Goal: Task Accomplishment & Management: Manage account settings

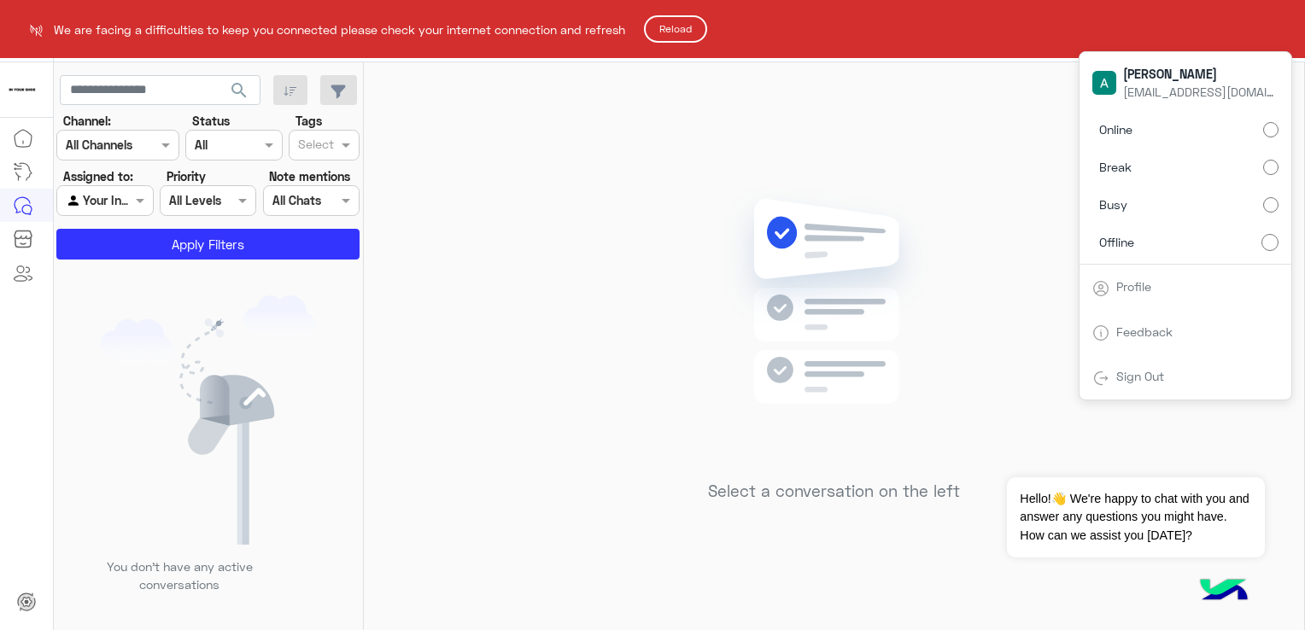
click at [696, 32] on button "Reload" at bounding box center [675, 28] width 63 height 27
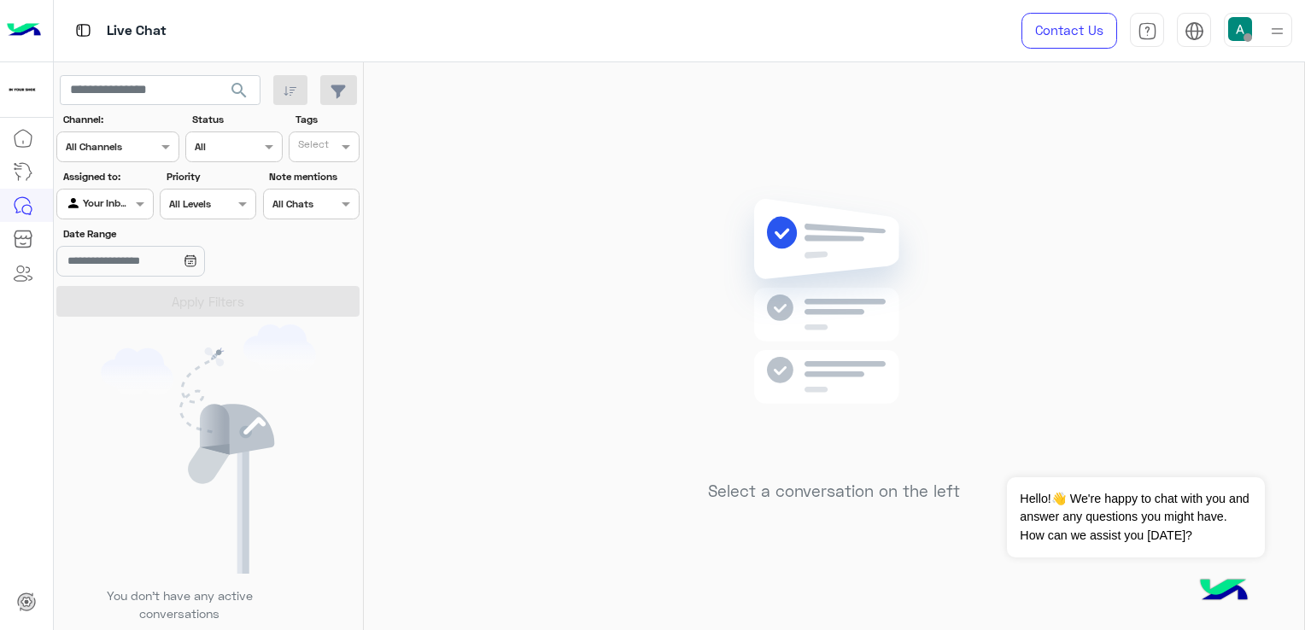
click at [1281, 43] on div at bounding box center [1277, 30] width 21 height 32
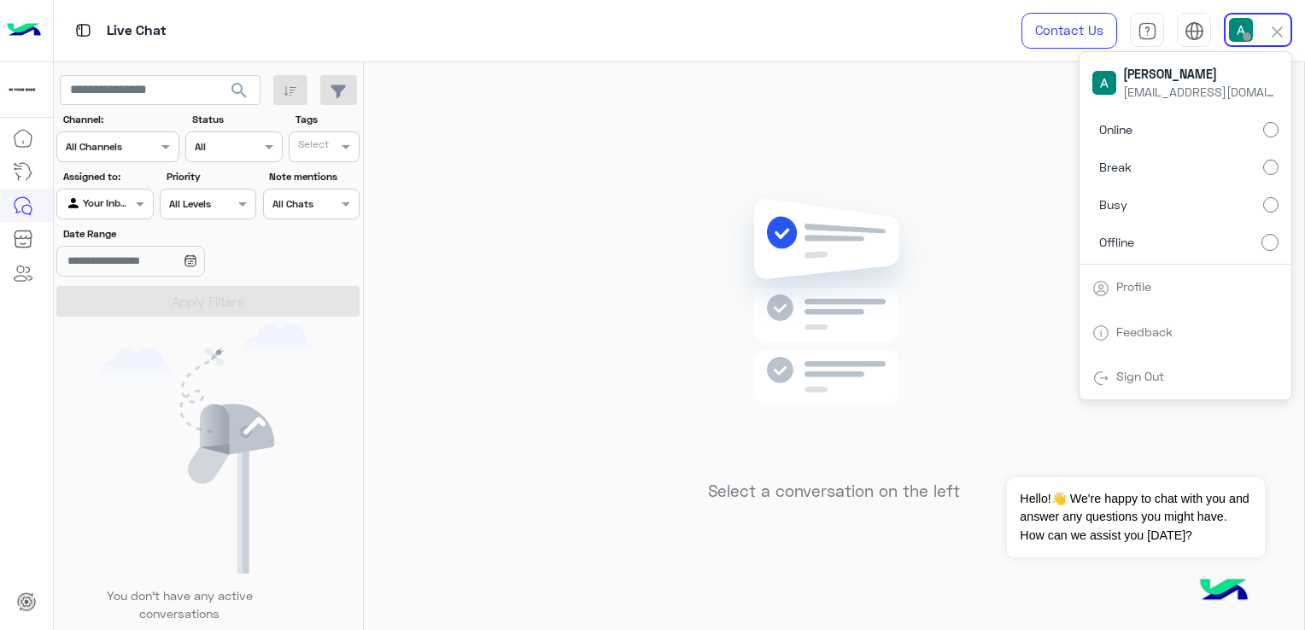
click at [1160, 132] on label "Online" at bounding box center [1186, 129] width 186 height 31
click at [746, 41] on div "Live Chat" at bounding box center [471, 31] width 835 height 62
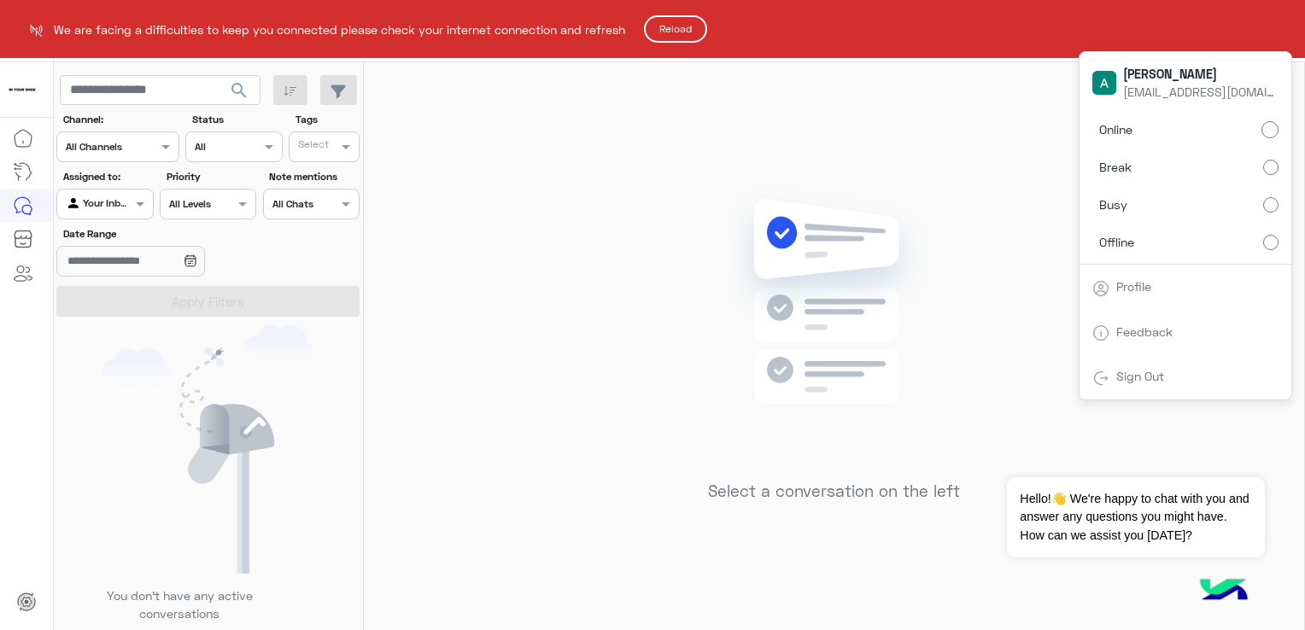
click at [677, 27] on button "Reload" at bounding box center [675, 28] width 63 height 27
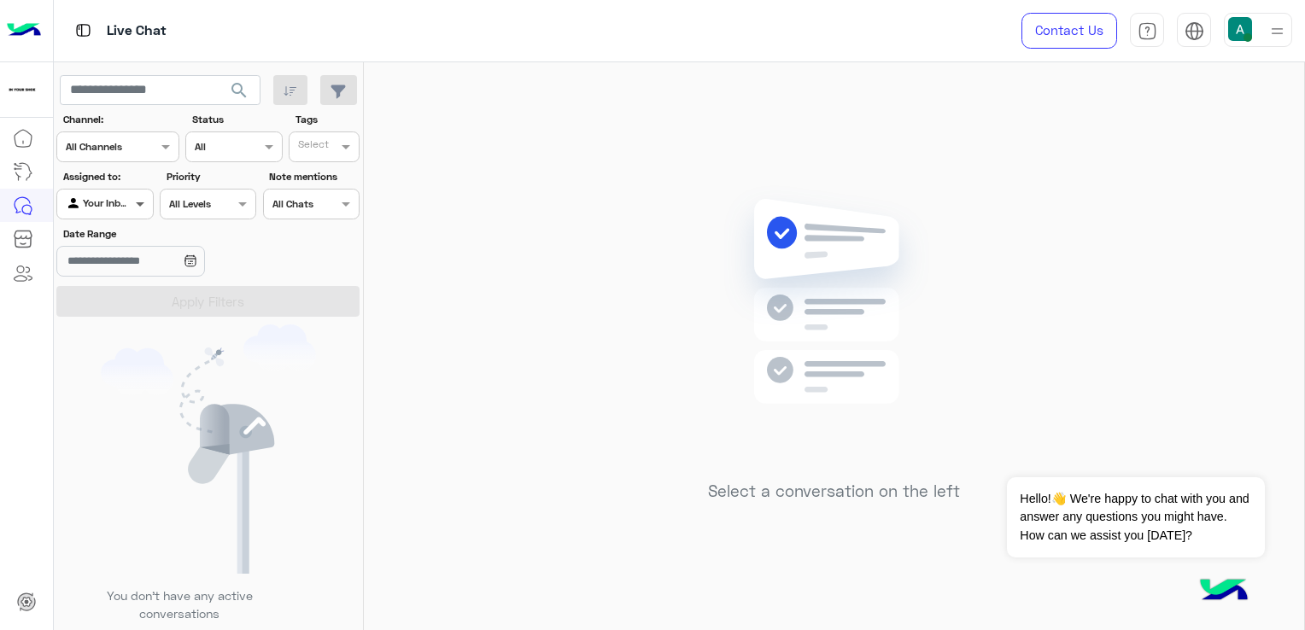
click at [132, 207] on span at bounding box center [142, 204] width 21 height 18
click at [125, 237] on b "Unassigned" at bounding box center [114, 238] width 65 height 15
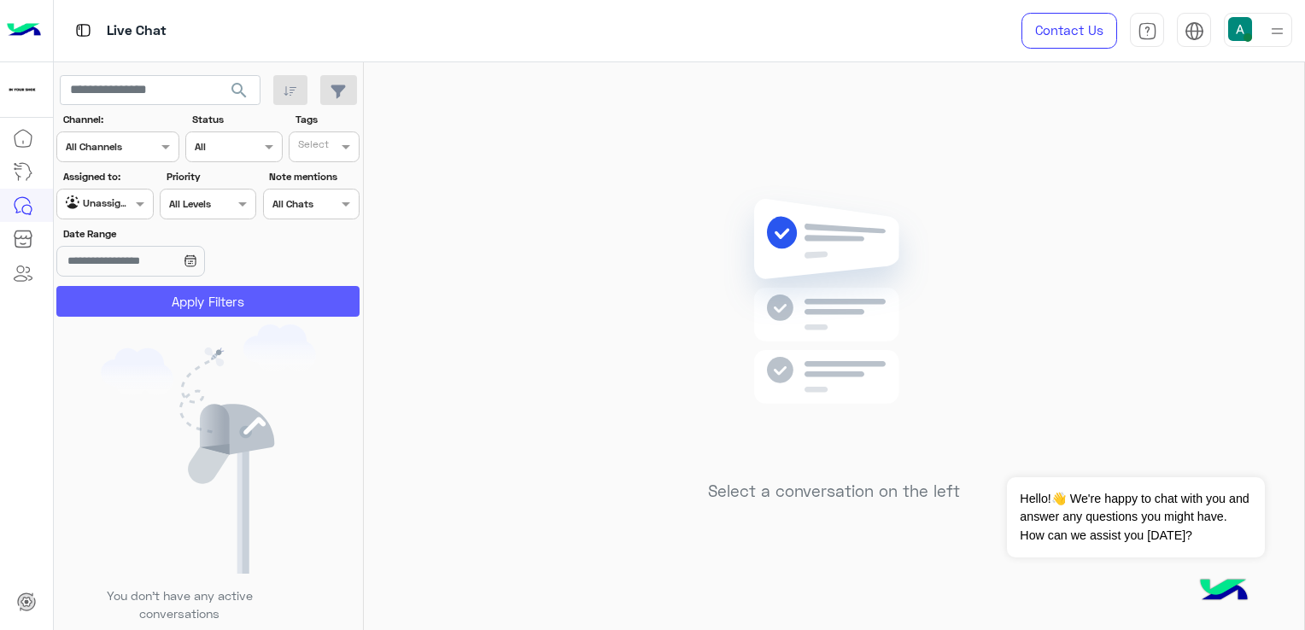
click at [161, 297] on button "Apply Filters" at bounding box center [207, 301] width 303 height 31
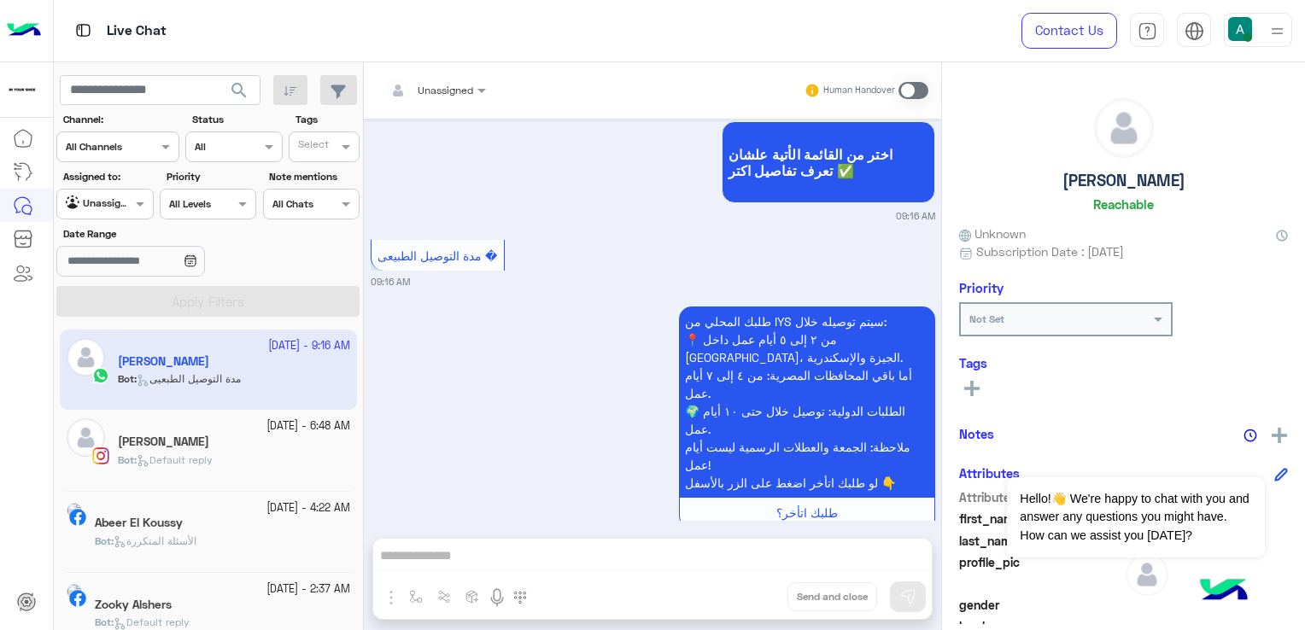
click at [118, 211] on div "Unassigned" at bounding box center [98, 204] width 65 height 17
click at [109, 273] on b "Your Inbox" at bounding box center [112, 271] width 60 height 15
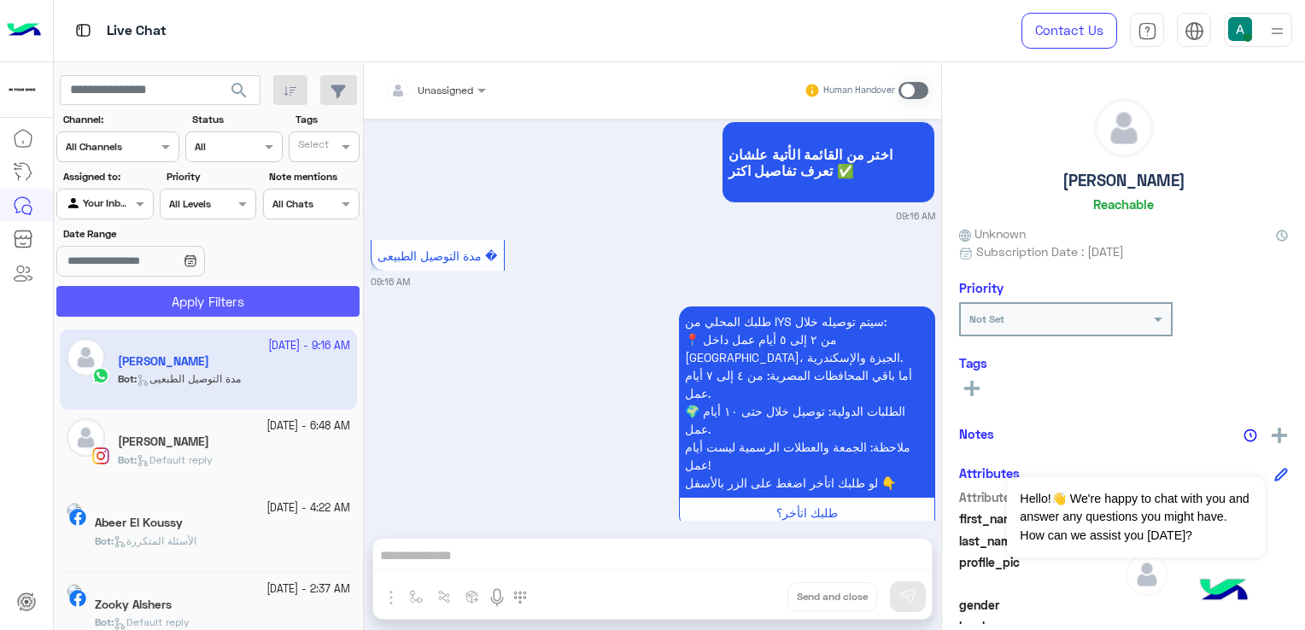
click at [158, 304] on button "Apply Filters" at bounding box center [207, 301] width 303 height 31
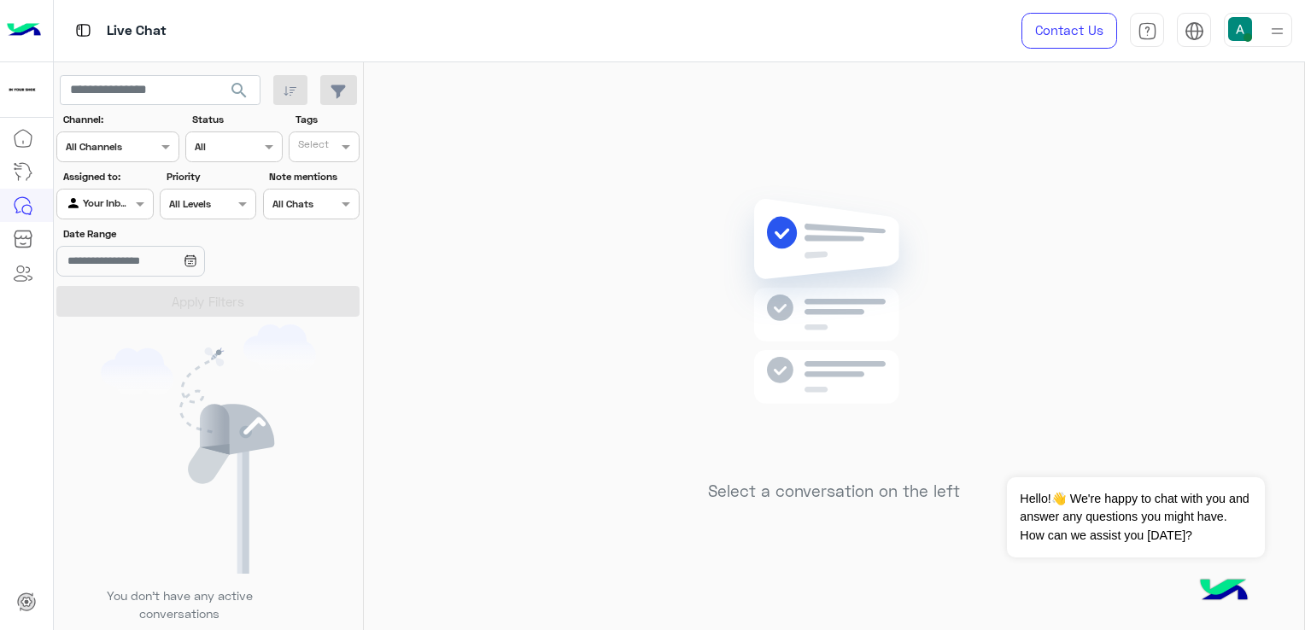
click at [195, 259] on icon at bounding box center [189, 259] width 9 height 0
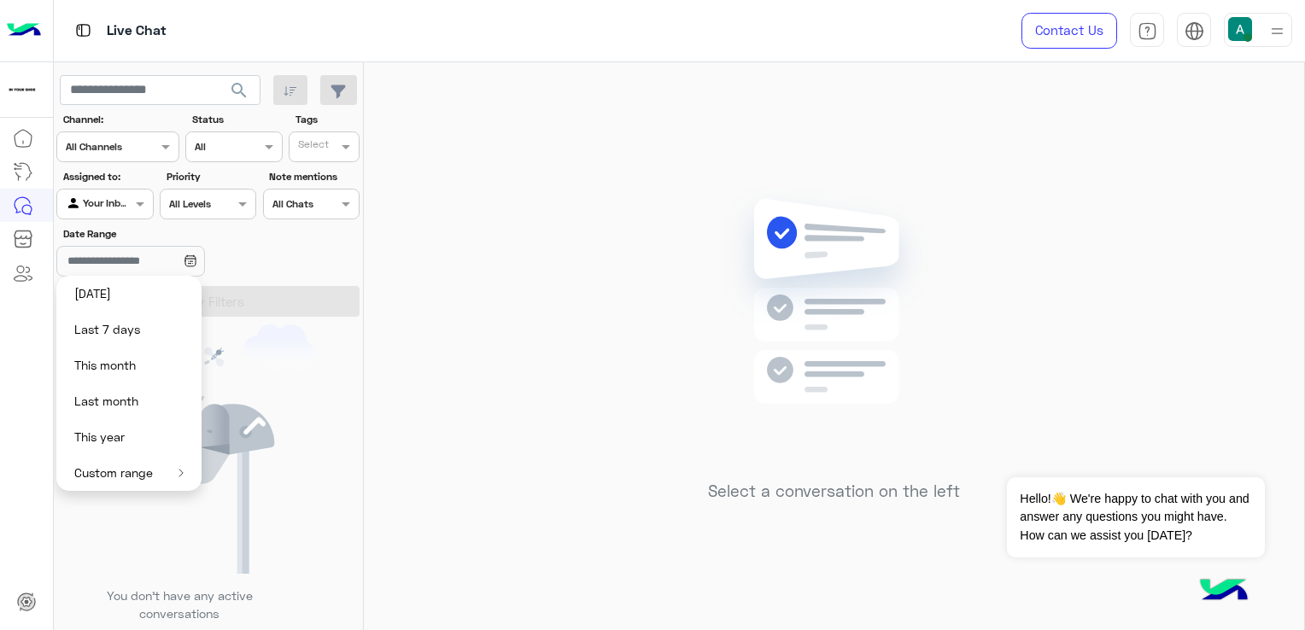
click at [142, 286] on button "[DATE]" at bounding box center [128, 294] width 145 height 36
type input "**********"
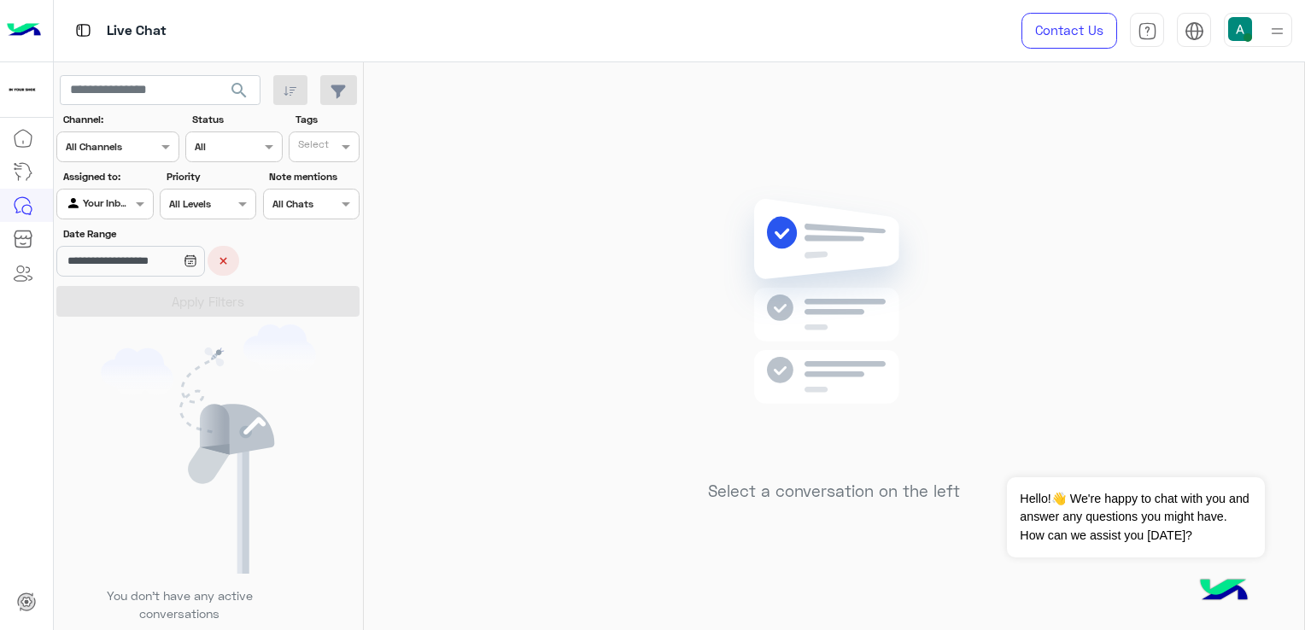
click at [239, 259] on button "×" at bounding box center [224, 261] width 32 height 30
click at [308, 208] on input "text" at bounding box center [292, 202] width 39 height 15
click at [154, 144] on div at bounding box center [117, 145] width 121 height 16
click at [161, 114] on label "Channel:" at bounding box center [120, 119] width 114 height 15
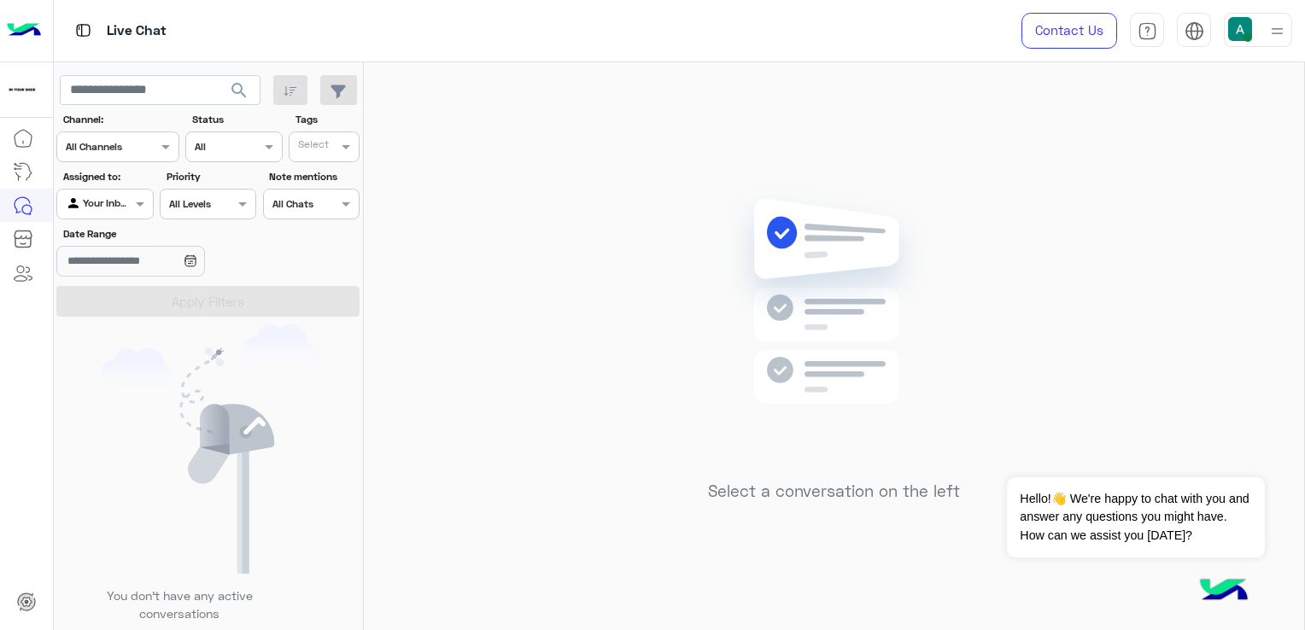
click at [516, 237] on div "Select a conversation on the left" at bounding box center [834, 349] width 941 height 575
